Goal: Information Seeking & Learning: Learn about a topic

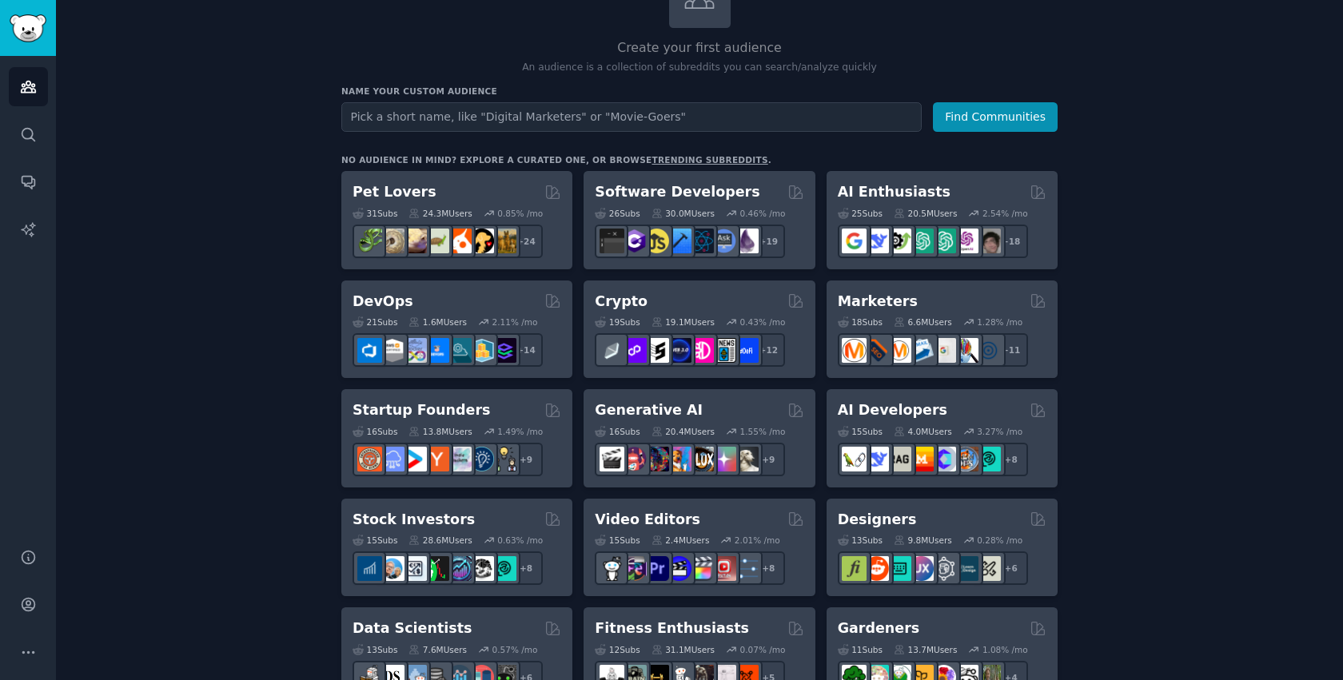
scroll to position [161, 0]
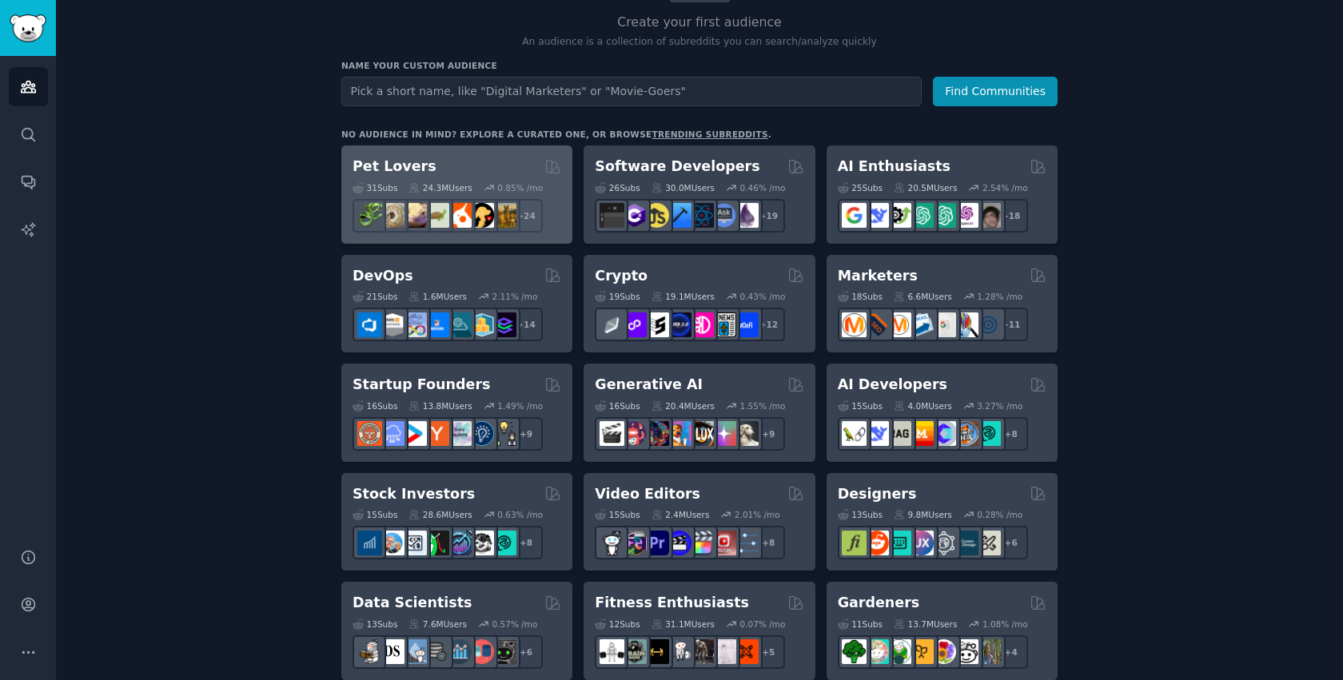
click at [432, 181] on div "31 Sub s 24.3M Users 0.85 % /mo r/cockatiel + 24" at bounding box center [457, 205] width 209 height 56
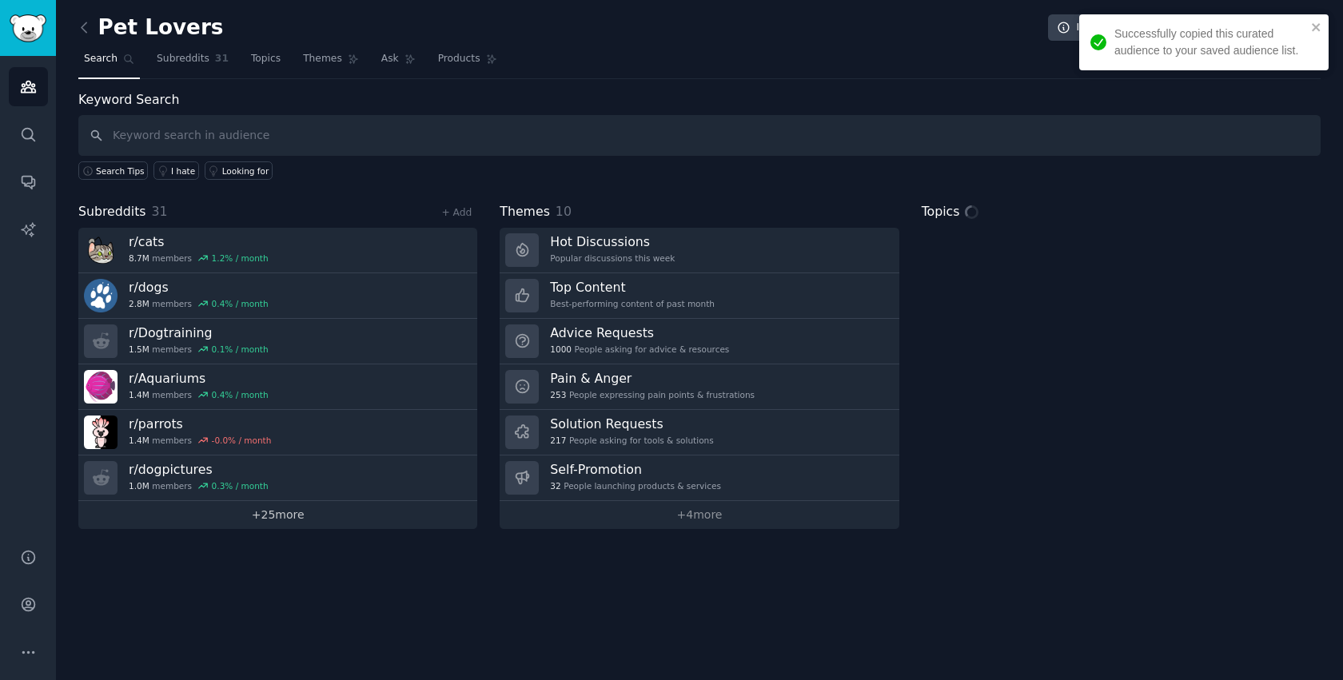
click at [260, 512] on link "+ 25 more" at bounding box center [277, 515] width 399 height 28
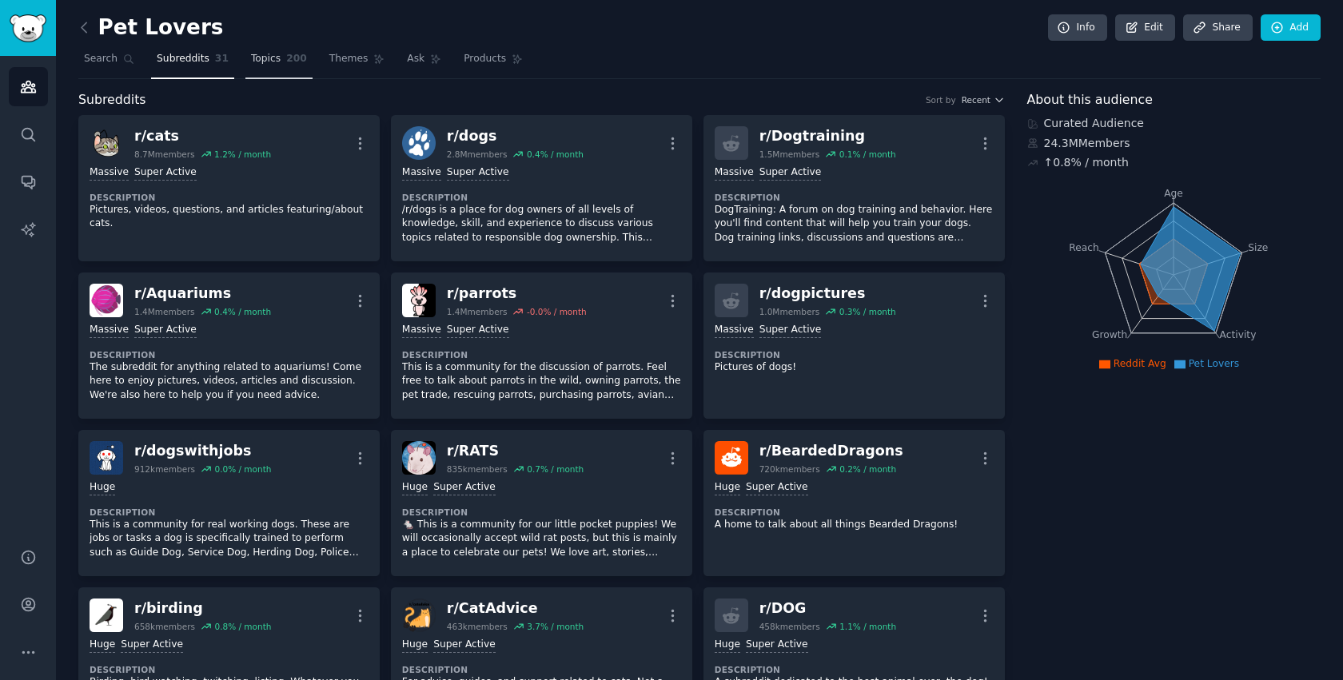
click at [279, 64] on link "Topics 200" at bounding box center [278, 62] width 67 height 33
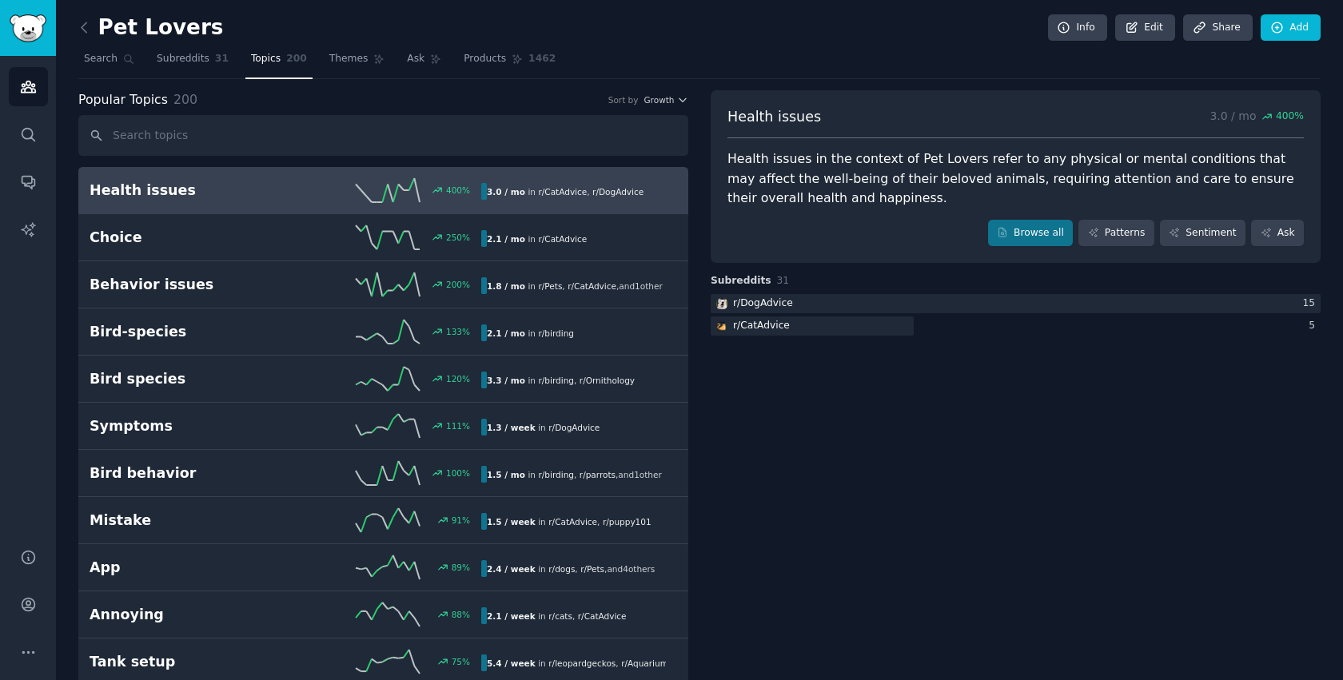
click at [676, 90] on div "Popular Topics 200 Sort by Growth" at bounding box center [383, 100] width 610 height 20
click at [676, 92] on div "Popular Topics 200 Sort by Growth" at bounding box center [383, 100] width 610 height 20
click at [666, 98] on span "Growth" at bounding box center [659, 99] width 30 height 11
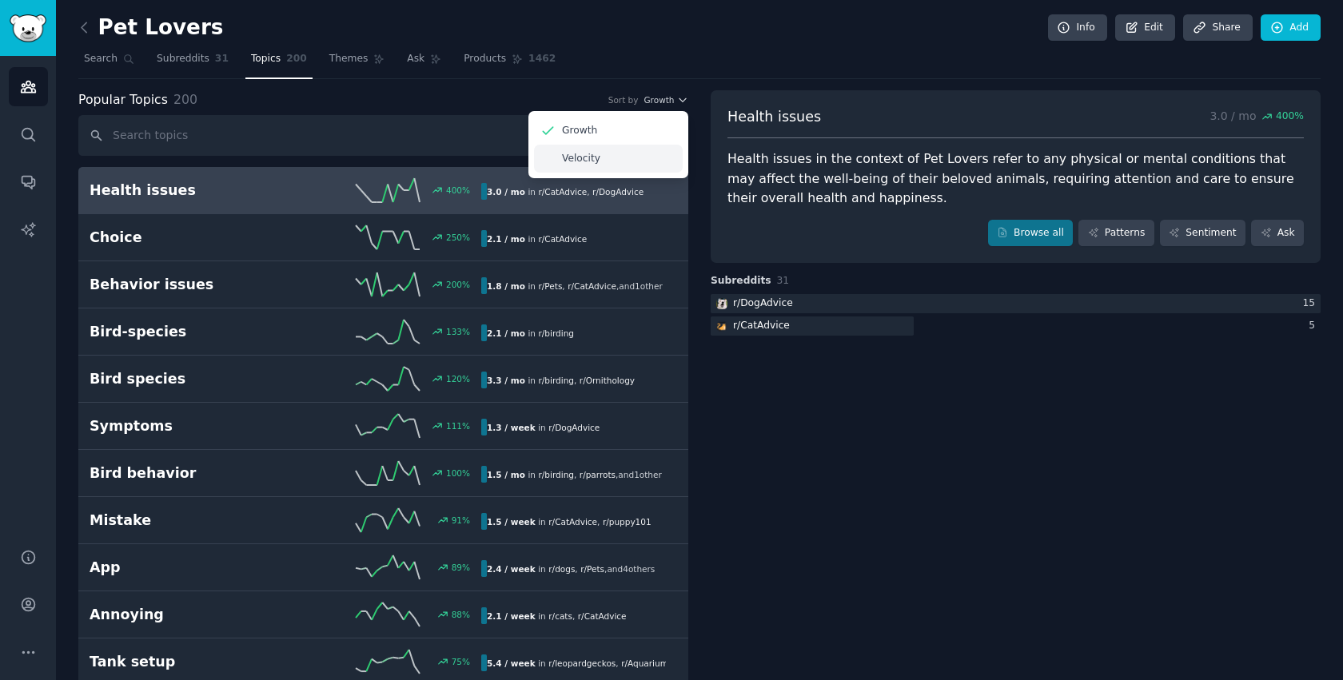
click at [618, 158] on div "Velocity" at bounding box center [608, 159] width 149 height 28
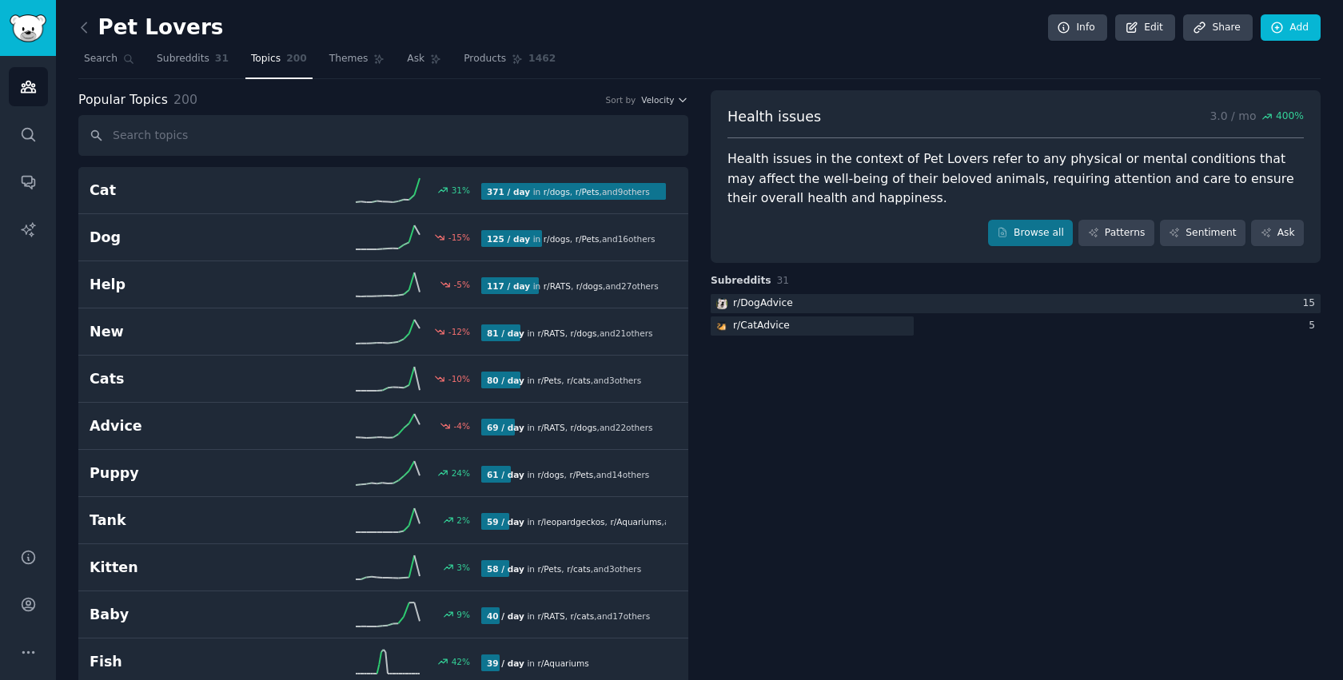
click at [664, 108] on div "Popular Topics 200 Sort by Velocity" at bounding box center [383, 100] width 610 height 20
click at [656, 96] on span "Velocity" at bounding box center [657, 99] width 33 height 11
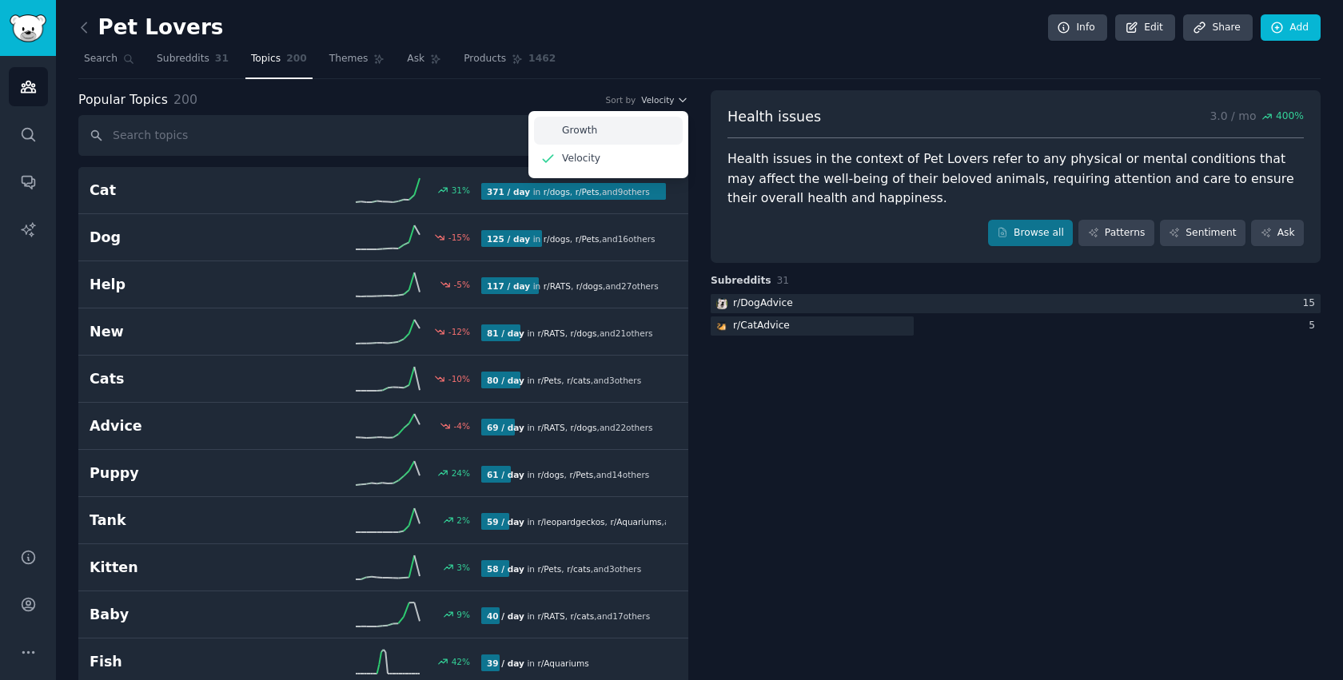
click at [654, 122] on div "Growth" at bounding box center [608, 131] width 149 height 28
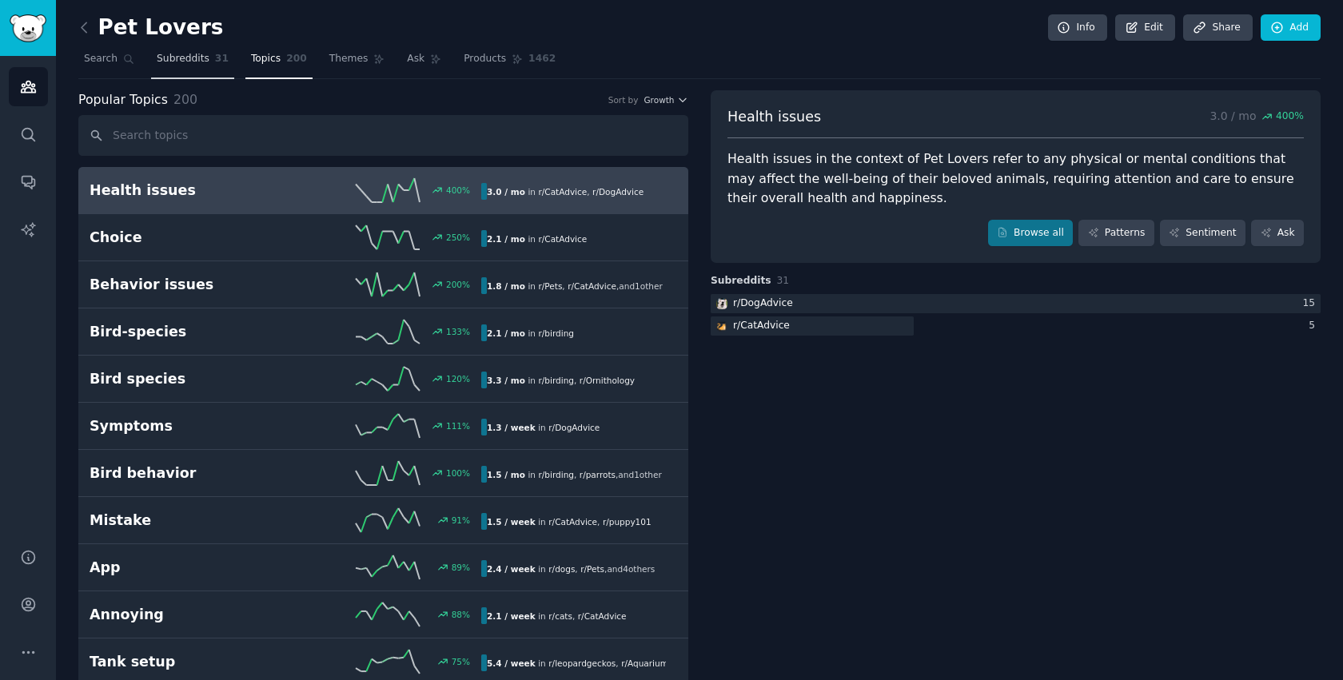
click at [205, 63] on span "Subreddits" at bounding box center [183, 59] width 53 height 14
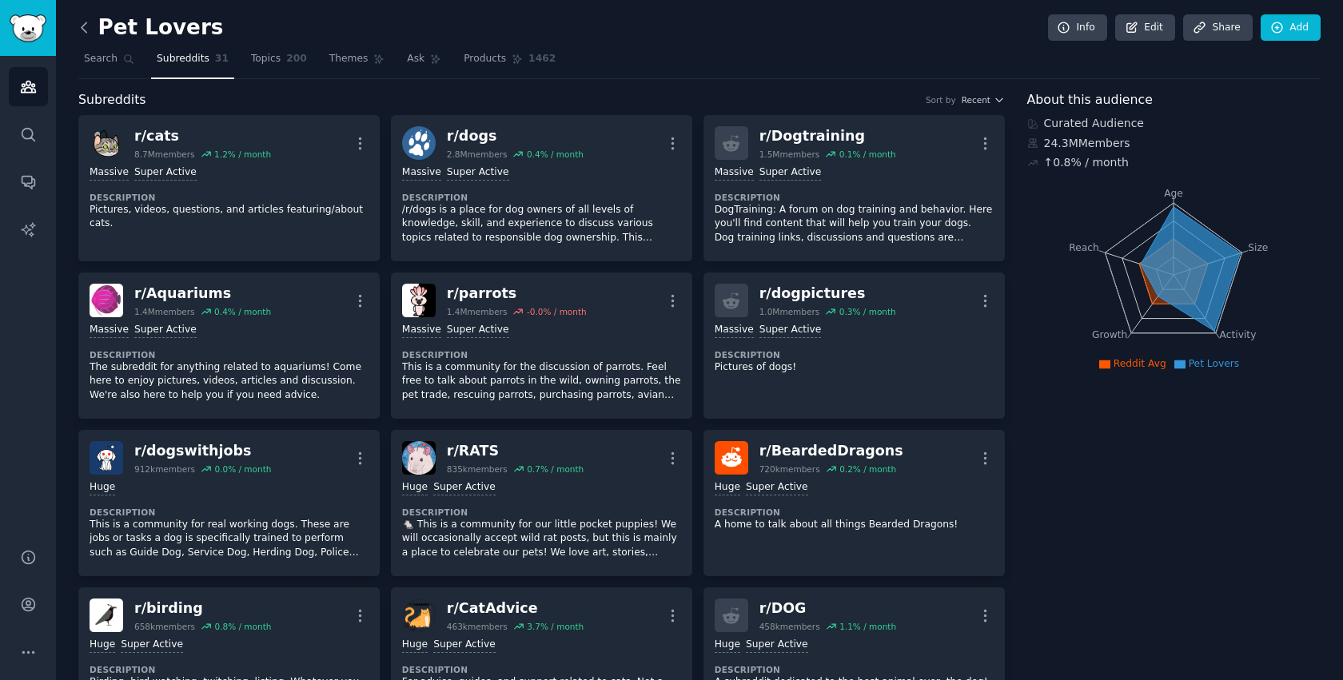
click at [86, 24] on icon at bounding box center [84, 27] width 17 height 17
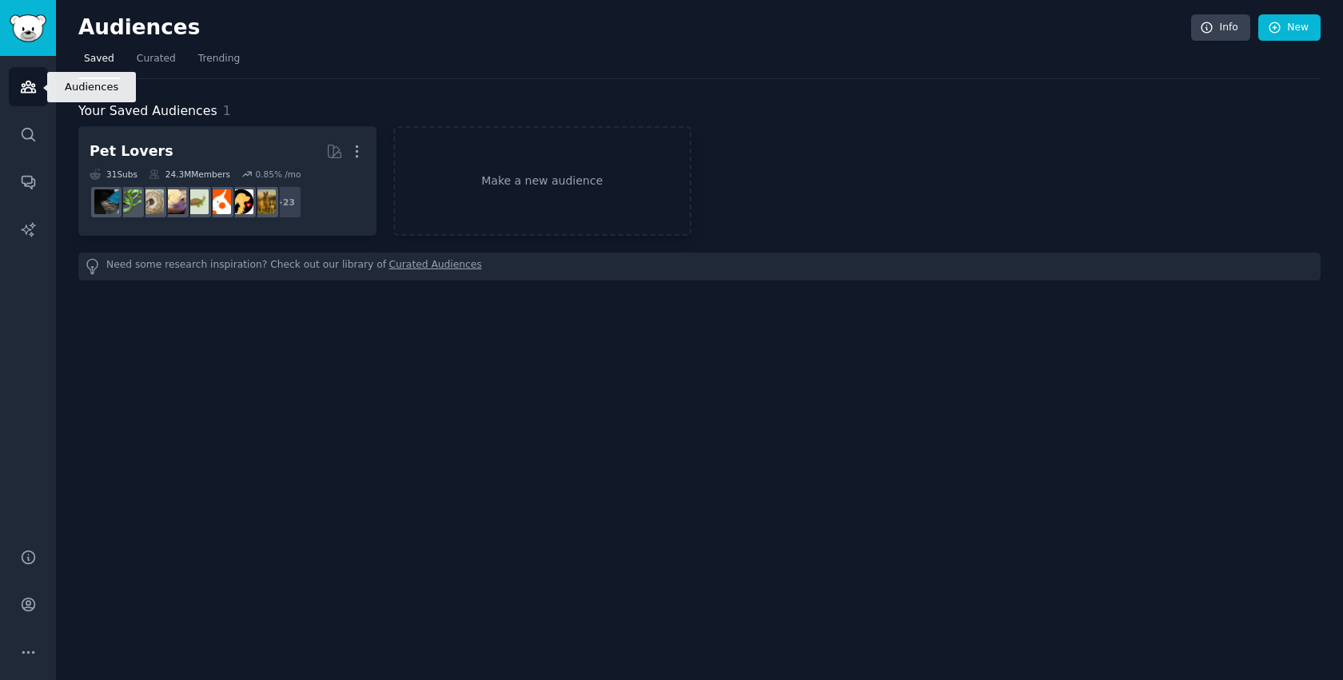
click at [34, 94] on icon "Sidebar" at bounding box center [28, 86] width 17 height 17
click at [595, 186] on link "Make a new audience" at bounding box center [542, 181] width 298 height 110
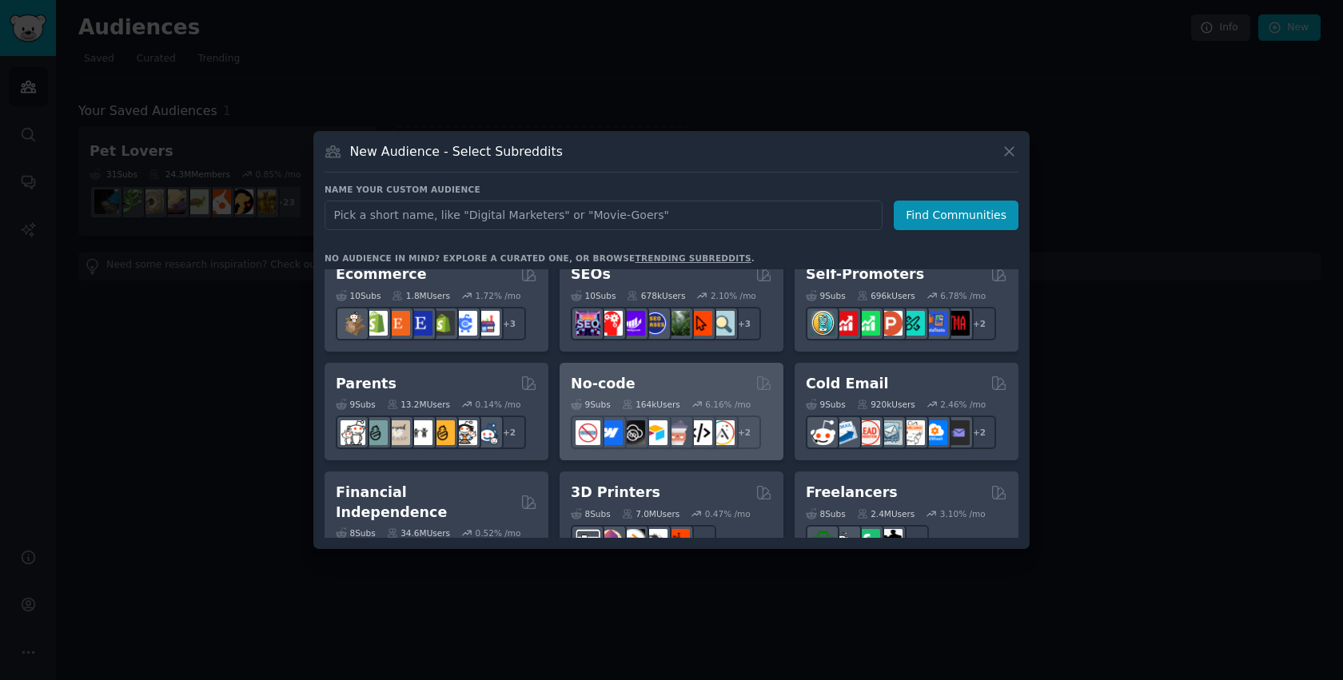
scroll to position [664, 0]
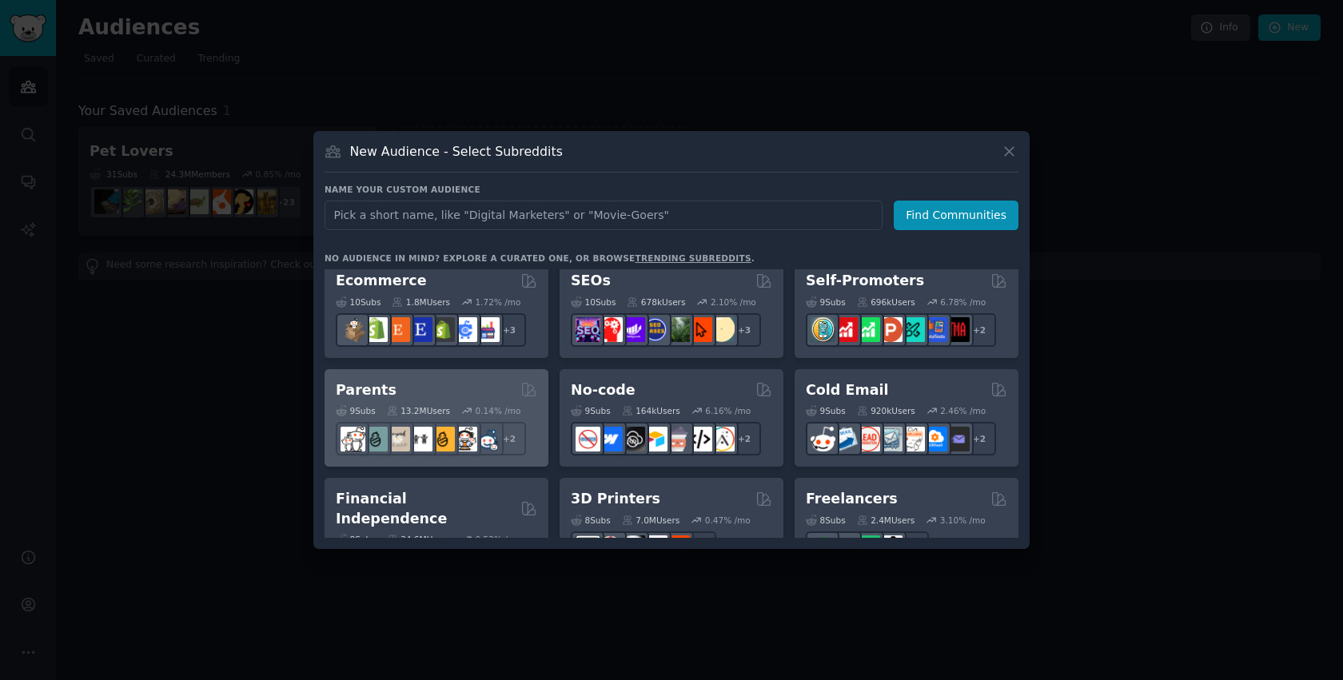
click at [449, 390] on div "Parents" at bounding box center [436, 391] width 201 height 20
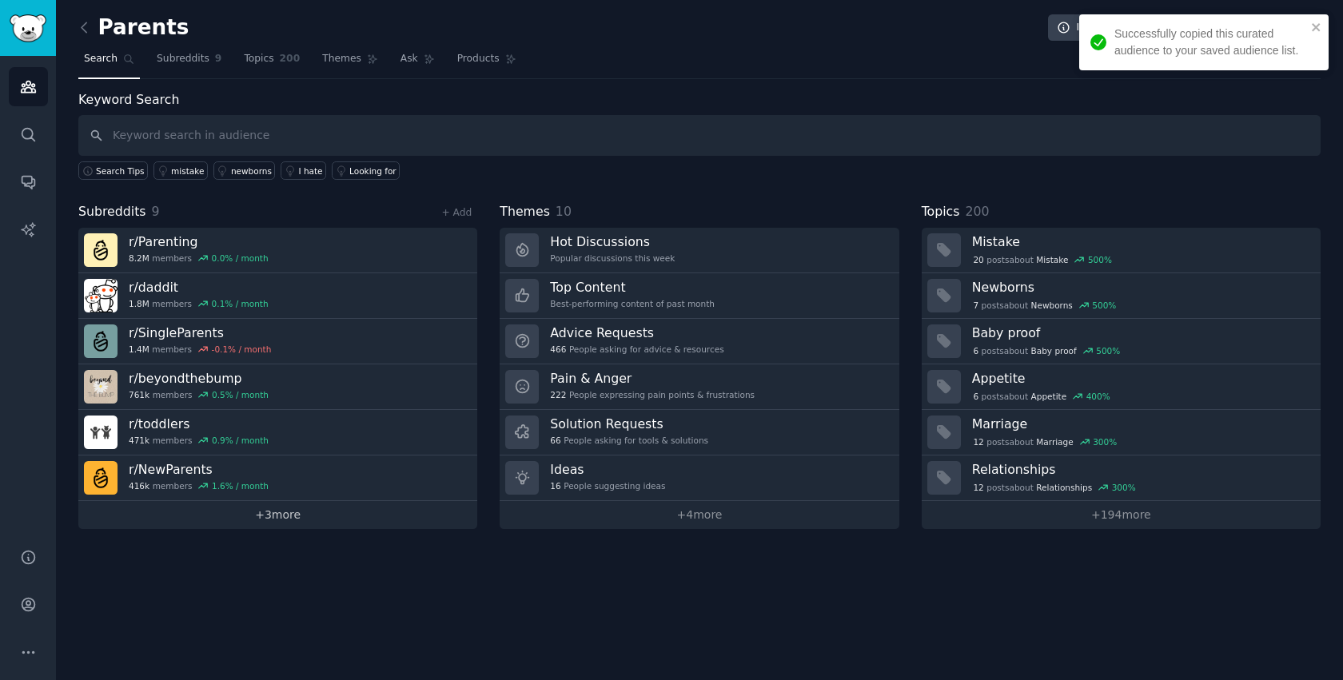
click at [305, 514] on link "+ 3 more" at bounding box center [277, 515] width 399 height 28
